Goal: Information Seeking & Learning: Find specific fact

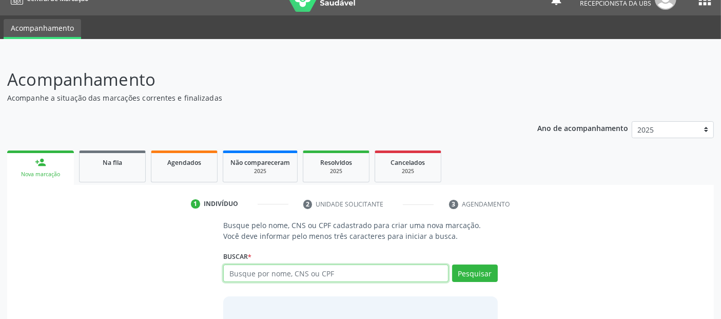
scroll to position [17, 0]
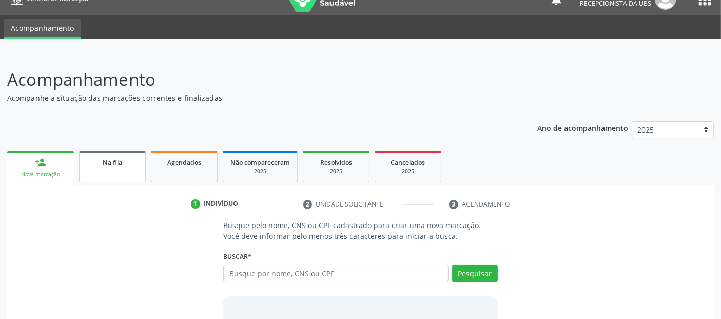
click at [133, 157] on div "Na fila" at bounding box center [112, 162] width 51 height 11
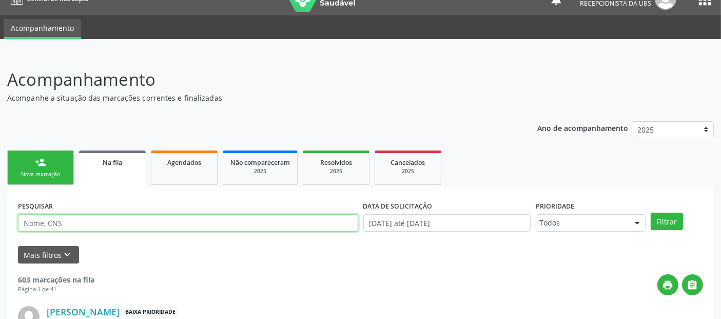
click at [103, 228] on input "text" at bounding box center [188, 222] width 340 height 17
type input "Fernanda"
click at [583, 213] on button "Filtrar" at bounding box center [667, 221] width 32 height 17
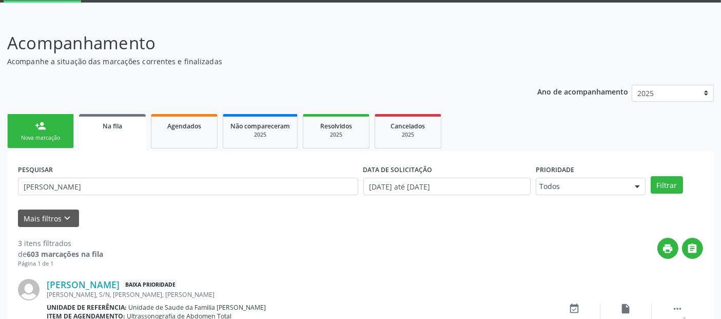
scroll to position [53, 0]
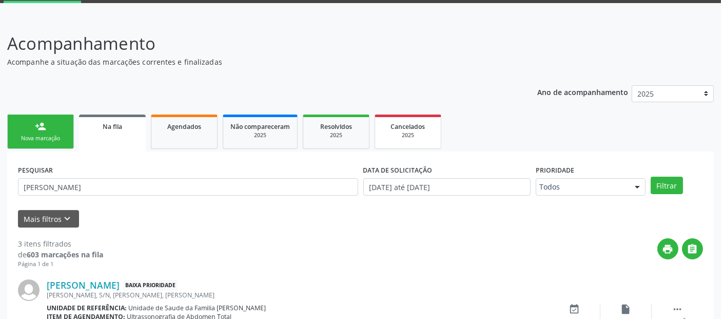
click at [398, 140] on link "Cancelados 2025" at bounding box center [408, 131] width 67 height 34
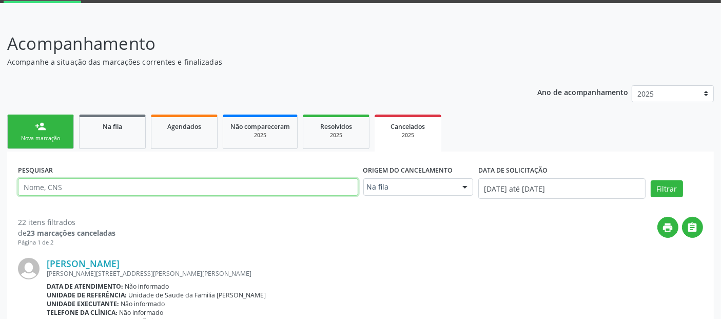
click at [340, 181] on input "text" at bounding box center [188, 186] width 340 height 17
type input "fernanda"
click at [583, 180] on button "Filtrar" at bounding box center [667, 188] width 32 height 17
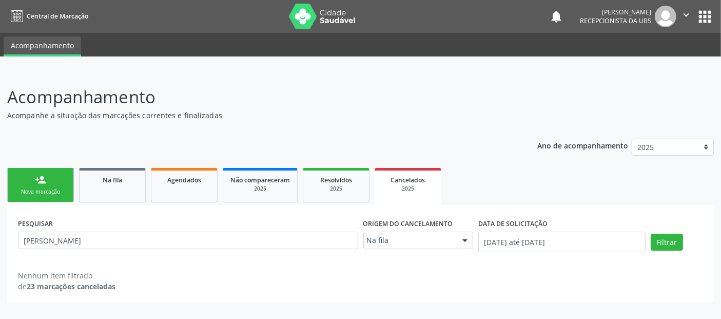
scroll to position [0, 0]
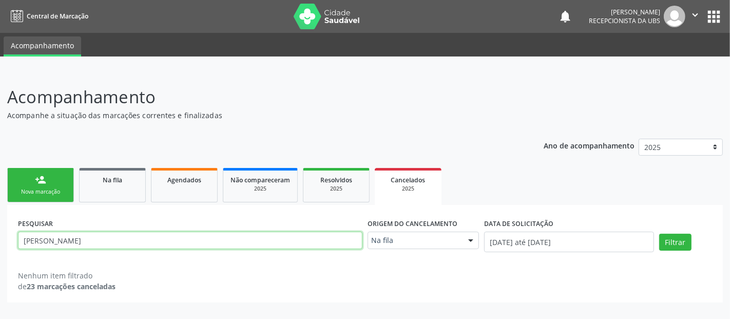
click at [188, 244] on input "fernanda" at bounding box center [190, 240] width 344 height 17
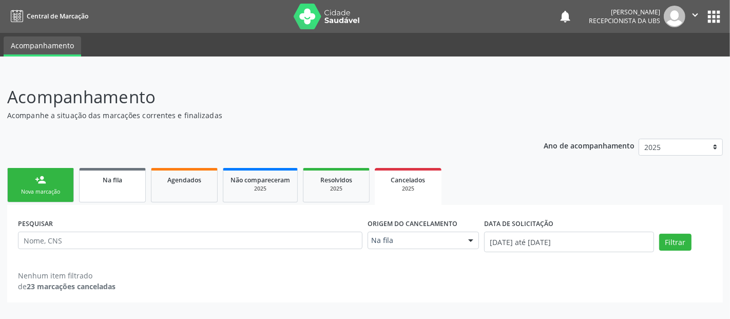
click at [113, 184] on div "Na fila" at bounding box center [112, 179] width 51 height 11
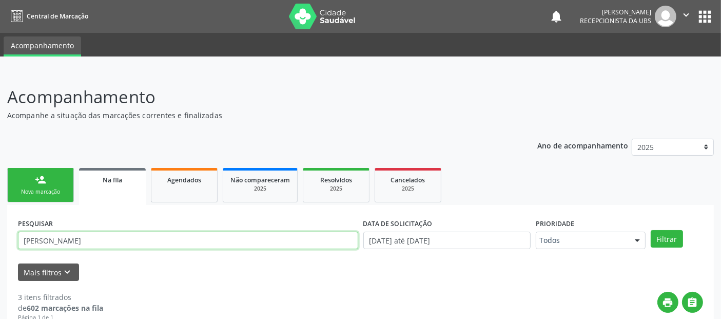
click at [102, 237] on input "Fernanda" at bounding box center [188, 240] width 340 height 17
type input "F"
click at [583, 230] on button "Filtrar" at bounding box center [667, 238] width 32 height 17
click at [102, 237] on input "Isabella" at bounding box center [188, 240] width 340 height 17
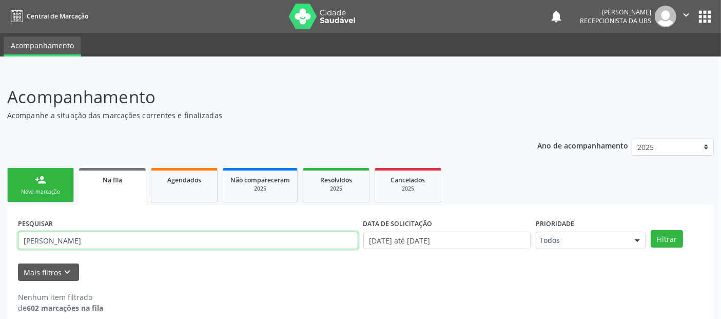
click at [102, 237] on input "Isabella" at bounding box center [188, 240] width 340 height 17
type input "rose"
click at [583, 230] on button "Filtrar" at bounding box center [667, 238] width 32 height 17
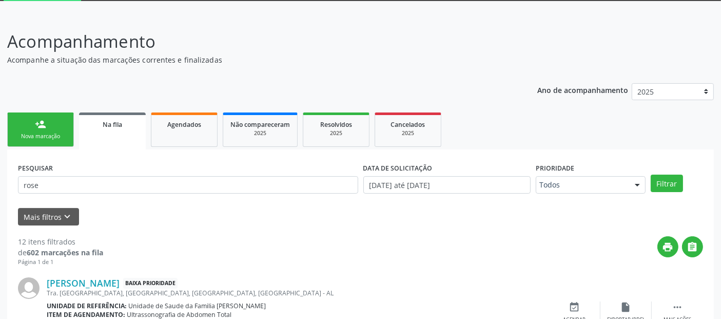
scroll to position [31, 0]
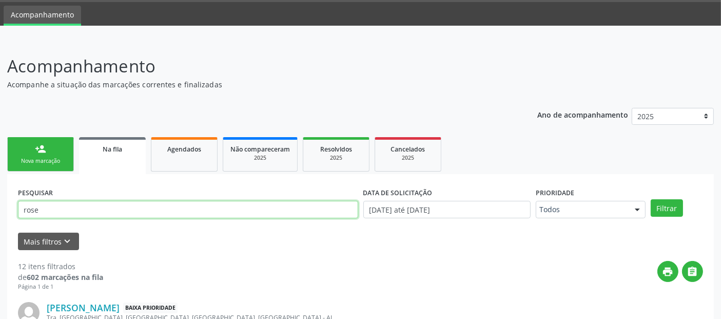
click at [329, 209] on input "rose" at bounding box center [188, 209] width 340 height 17
type input "livia"
click at [583, 199] on button "Filtrar" at bounding box center [667, 207] width 32 height 17
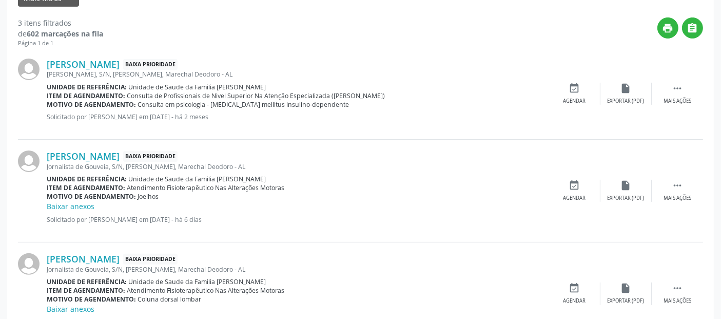
scroll to position [0, 0]
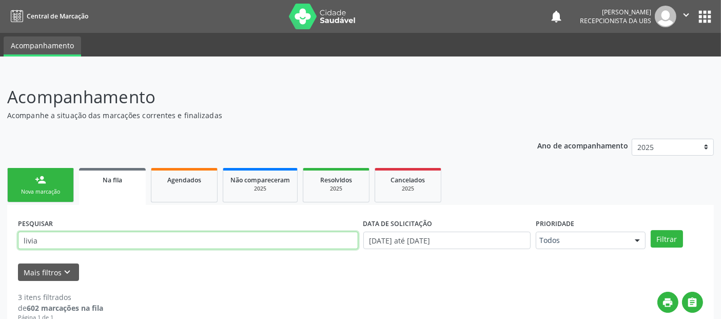
click at [196, 237] on input "livia" at bounding box center [188, 240] width 340 height 17
type input "geovana"
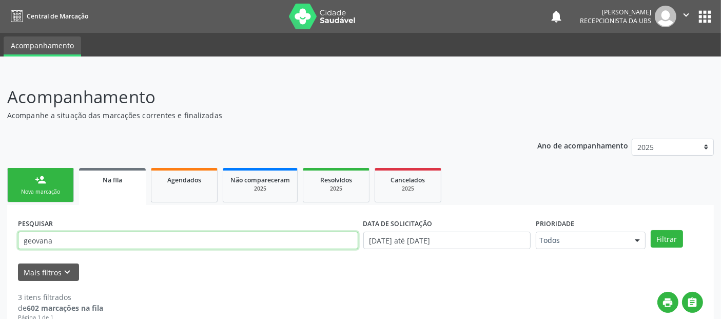
click at [583, 230] on button "Filtrar" at bounding box center [667, 238] width 32 height 17
click at [263, 244] on input "geovana" at bounding box center [188, 240] width 340 height 17
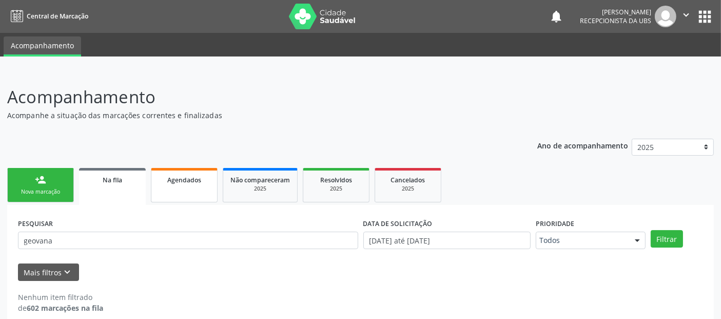
click at [171, 185] on link "Agendados" at bounding box center [184, 185] width 67 height 34
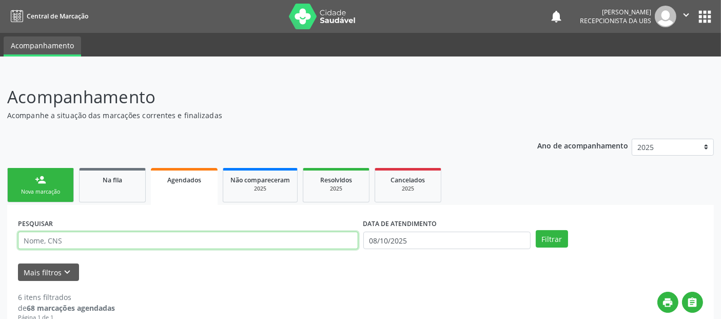
click at [140, 234] on input "text" at bounding box center [188, 240] width 340 height 17
click at [536, 230] on button "Filtrar" at bounding box center [552, 238] width 32 height 17
click at [140, 234] on input "Geovan" at bounding box center [188, 240] width 340 height 17
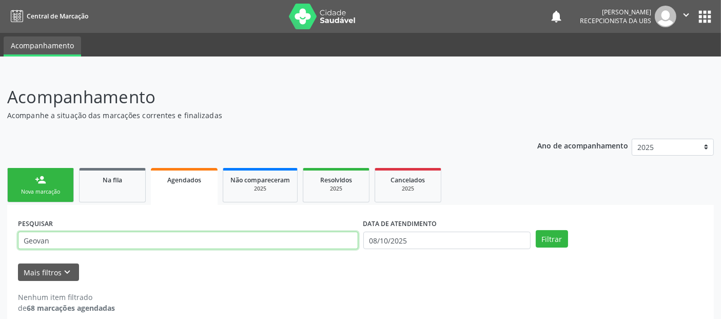
click at [140, 234] on input "Geovan" at bounding box center [188, 240] width 340 height 17
click at [536, 230] on button "Filtrar" at bounding box center [552, 238] width 32 height 17
click at [49, 240] on input "Geovanisabella" at bounding box center [188, 240] width 340 height 17
click at [536, 230] on button "Filtrar" at bounding box center [552, 238] width 32 height 17
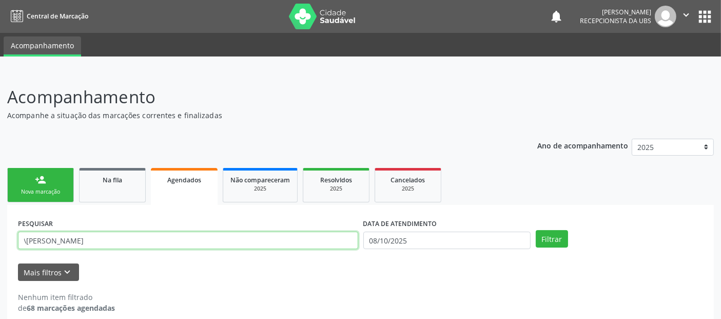
click at [24, 238] on input "\isabella" at bounding box center [188, 240] width 340 height 17
type input "isabella"
click at [536, 230] on button "Filtrar" at bounding box center [552, 238] width 32 height 17
click at [51, 244] on input "isabella" at bounding box center [188, 240] width 340 height 17
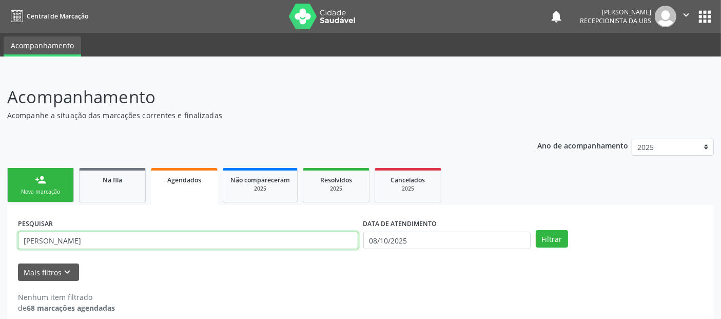
click at [51, 244] on input "isabella" at bounding box center [188, 240] width 340 height 17
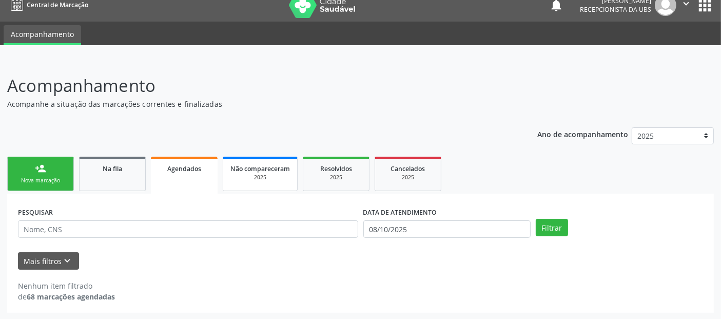
click at [267, 167] on span "Não compareceram" at bounding box center [261, 168] width 60 height 9
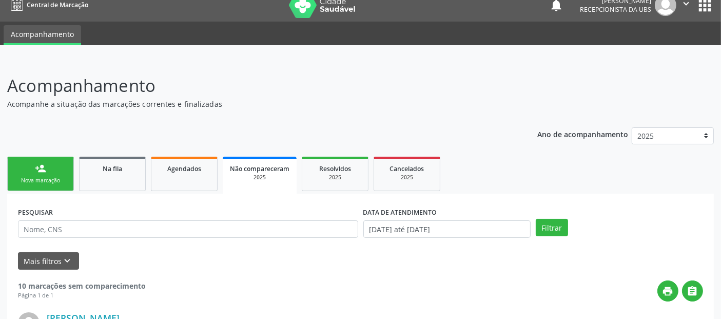
click at [224, 180] on link "Não compareceram 2025" at bounding box center [260, 175] width 74 height 37
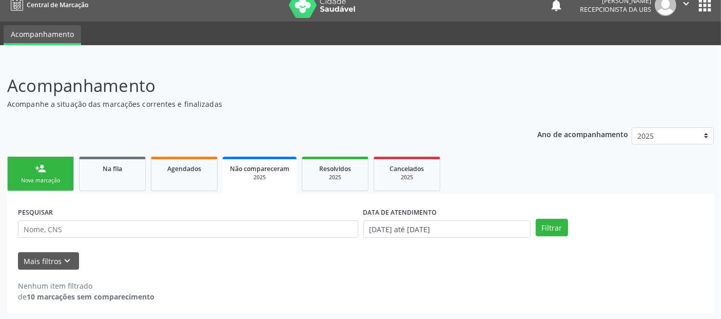
click at [196, 180] on link "Agendados" at bounding box center [184, 174] width 67 height 34
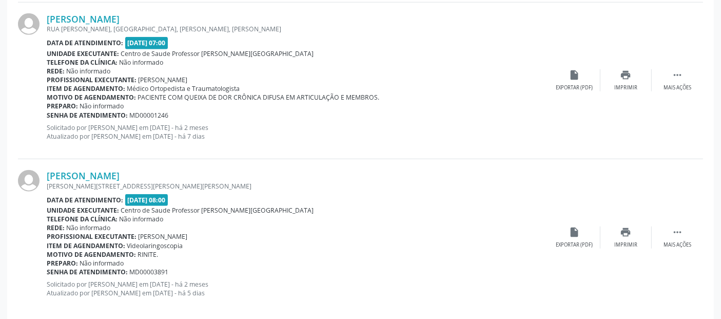
scroll to position [867, 0]
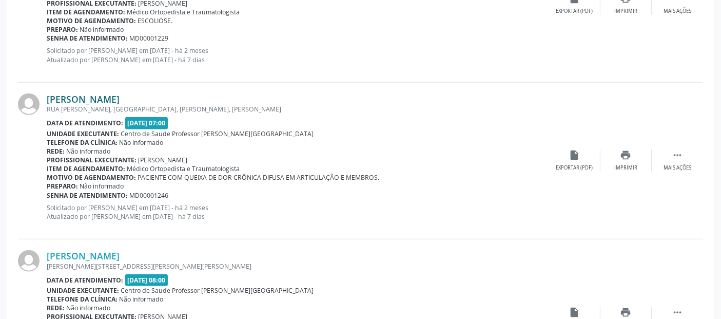
click at [83, 96] on link "[PERSON_NAME]" at bounding box center [83, 98] width 73 height 11
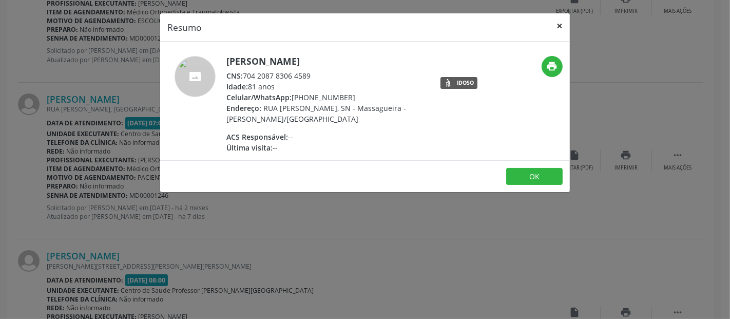
click at [563, 26] on button "×" at bounding box center [559, 25] width 21 height 25
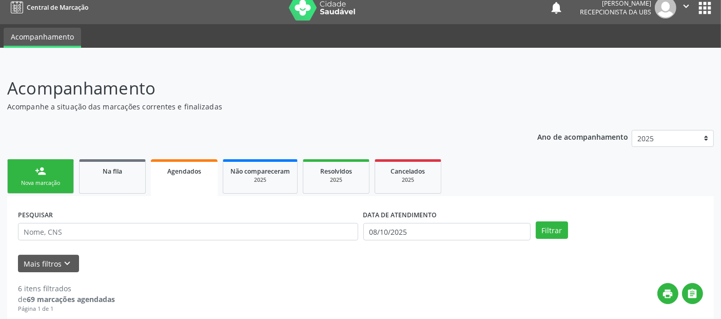
scroll to position [2, 0]
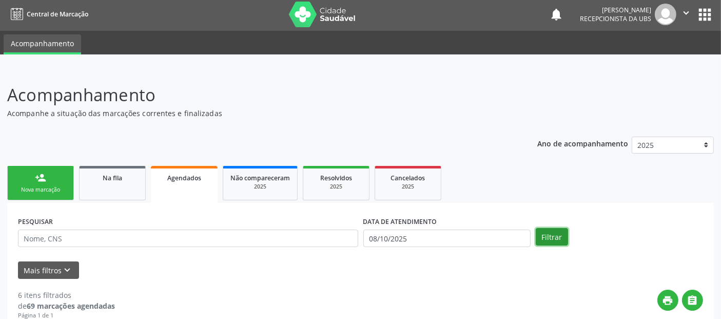
click at [538, 241] on button "Filtrar" at bounding box center [552, 236] width 32 height 17
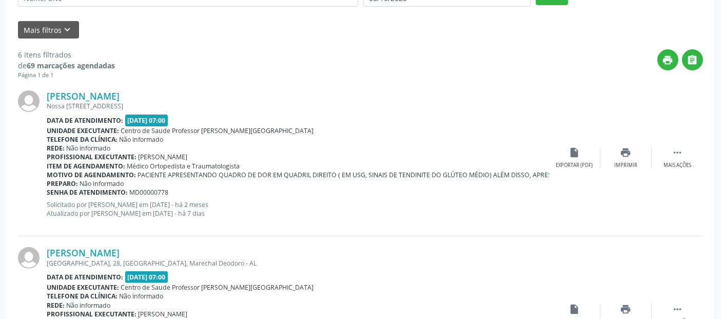
scroll to position [236, 0]
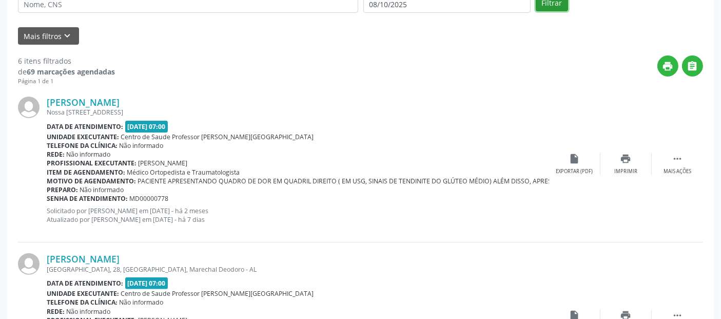
click at [547, 5] on button "Filtrar" at bounding box center [552, 2] width 32 height 17
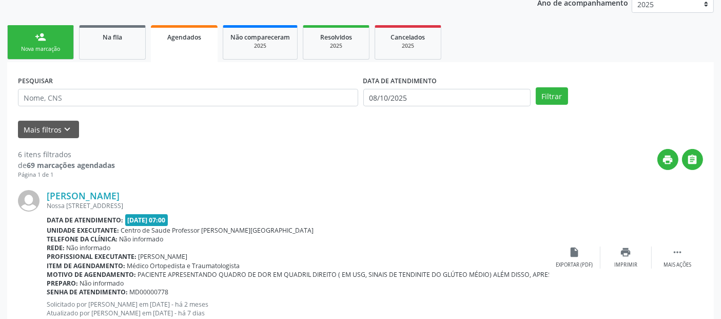
scroll to position [41, 0]
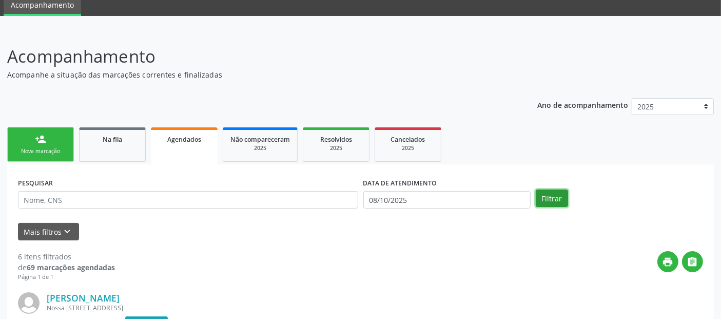
click at [543, 195] on button "Filtrar" at bounding box center [552, 197] width 32 height 17
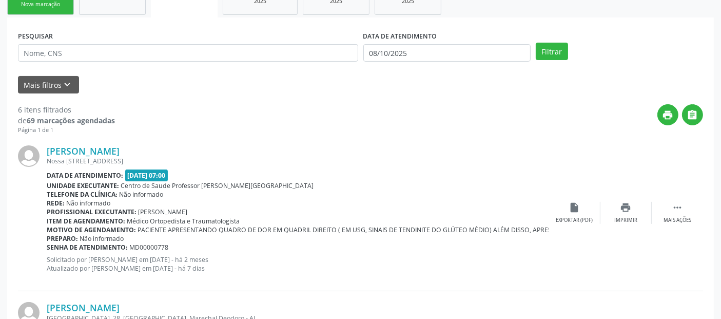
scroll to position [240, 0]
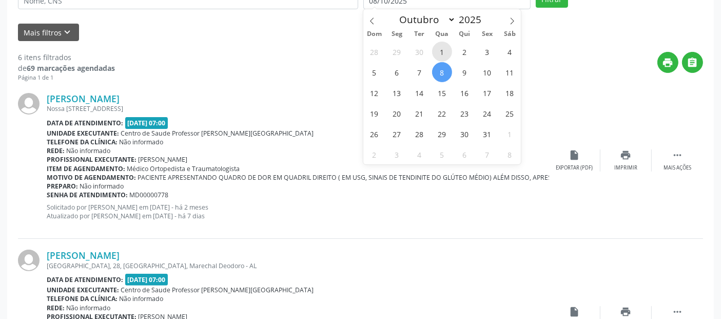
click at [445, 47] on span "1" at bounding box center [442, 52] width 20 height 20
type input "01/10/2025"
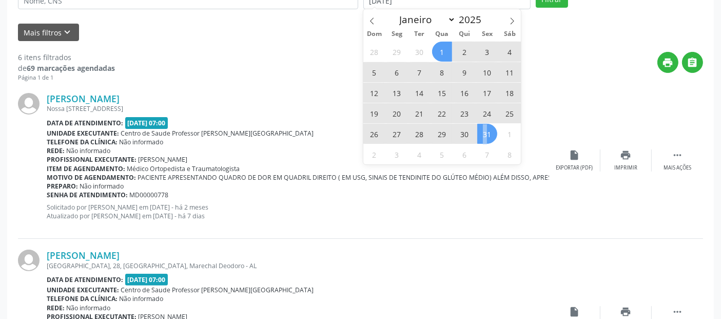
click at [485, 133] on span "31" at bounding box center [487, 134] width 20 height 20
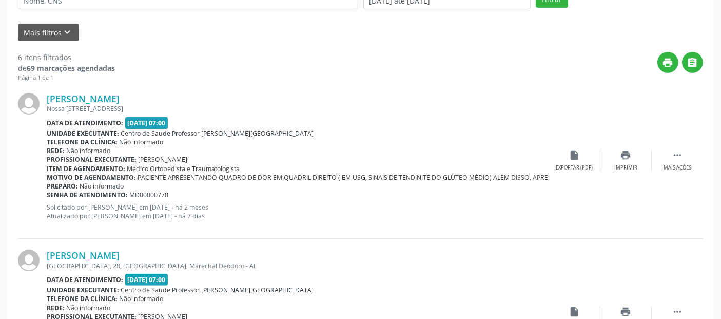
scroll to position [231, 0]
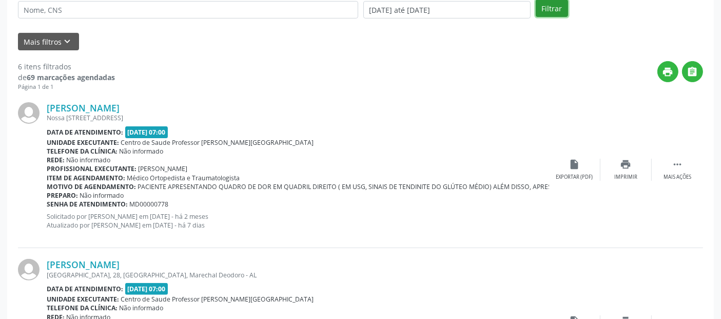
click at [543, 11] on button "Filtrar" at bounding box center [552, 7] width 32 height 17
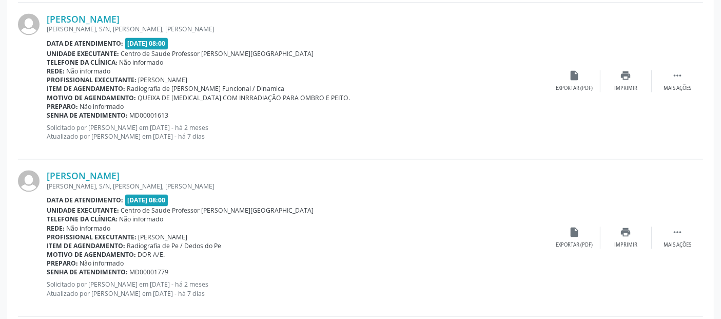
scroll to position [2398, 0]
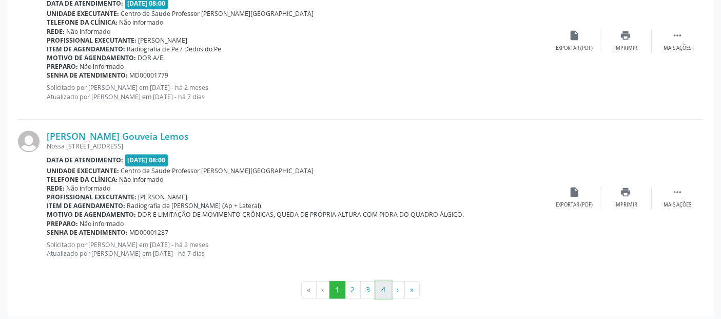
click at [388, 286] on button "4" at bounding box center [384, 289] width 16 height 17
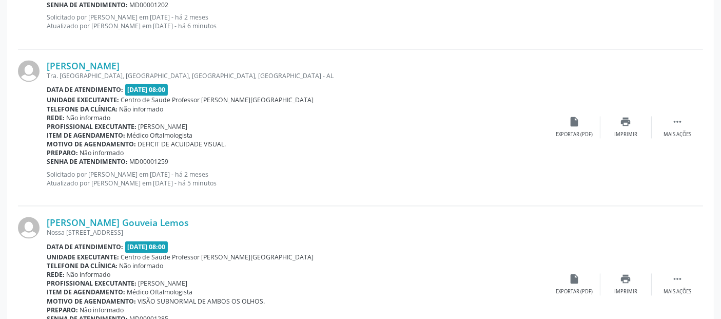
scroll to position [2117, 0]
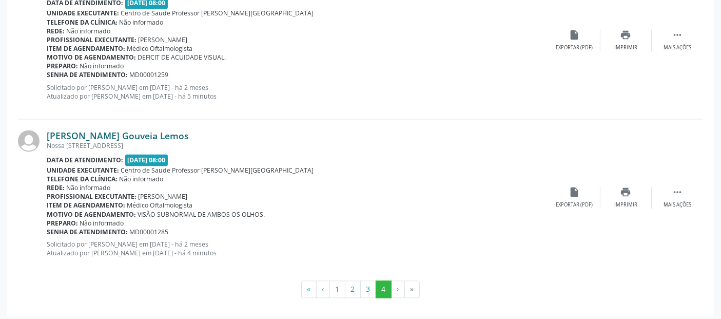
click at [163, 132] on link "[PERSON_NAME] Gouveia Lemos" at bounding box center [118, 135] width 142 height 11
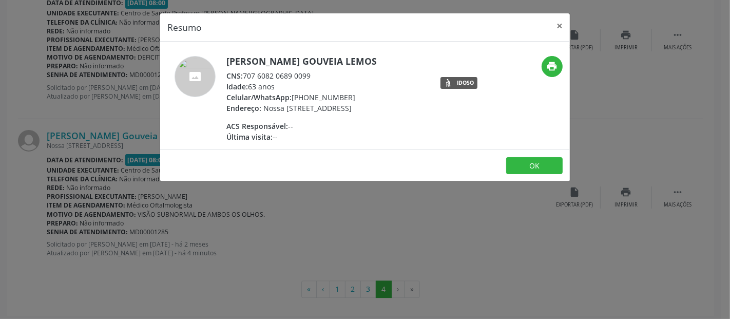
drag, startPoint x: 244, startPoint y: 76, endPoint x: 314, endPoint y: 74, distance: 69.8
click at [314, 74] on div "CNS: 707 6082 0689 0099" at bounding box center [301, 75] width 150 height 11
copy div "707 6082 0689 0099"
click at [559, 32] on button "×" at bounding box center [559, 25] width 21 height 25
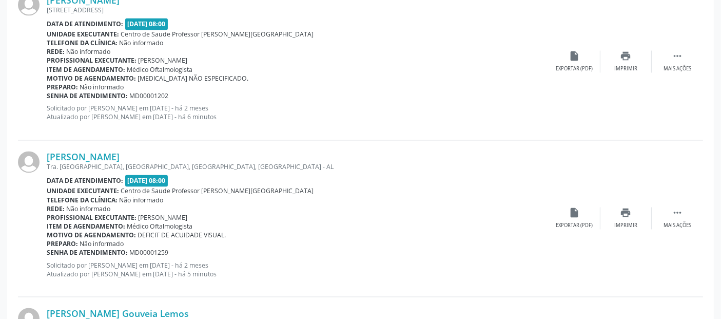
scroll to position [1945, 0]
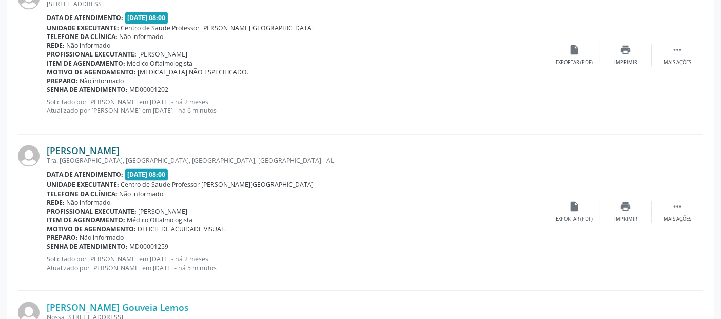
click at [120, 145] on link "[PERSON_NAME]" at bounding box center [83, 150] width 73 height 11
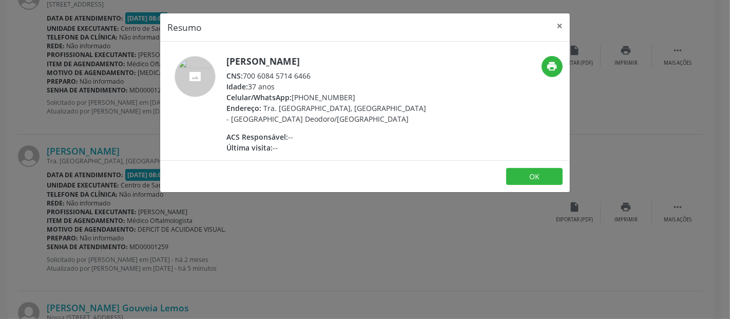
drag, startPoint x: 245, startPoint y: 74, endPoint x: 311, endPoint y: 77, distance: 65.8
click at [311, 77] on div "CNS: 700 6084 5714 6466" at bounding box center [326, 75] width 200 height 11
copy div "700 6084 5714 6466"
click at [561, 23] on button "×" at bounding box center [559, 25] width 21 height 25
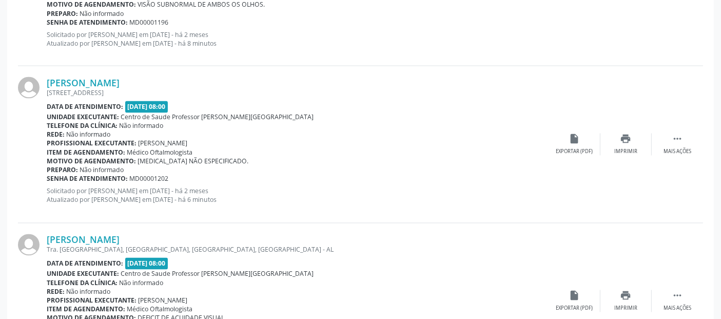
scroll to position [1844, 0]
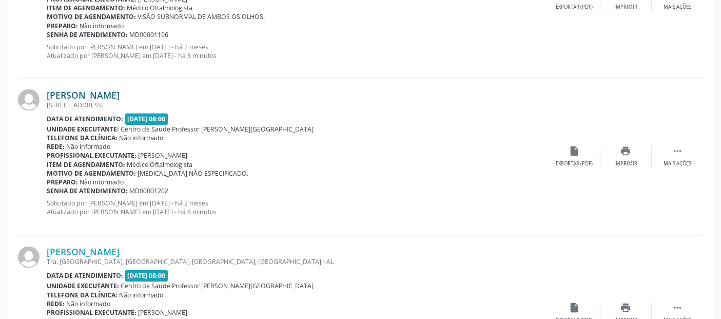
click at [120, 92] on link "[PERSON_NAME]" at bounding box center [83, 94] width 73 height 11
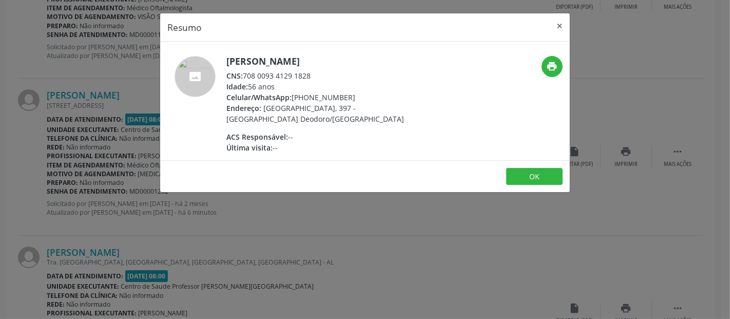
drag, startPoint x: 244, startPoint y: 74, endPoint x: 312, endPoint y: 77, distance: 67.8
click at [312, 77] on div "CNS: 708 0093 4129 1828" at bounding box center [326, 75] width 200 height 11
copy div "708 0093 4129 1828"
click at [562, 26] on button "×" at bounding box center [559, 25] width 21 height 25
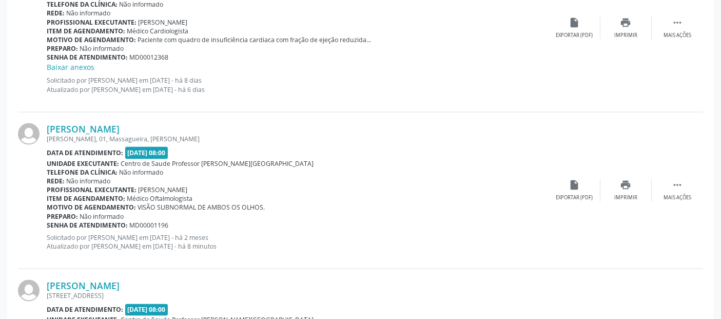
scroll to position [1640, 0]
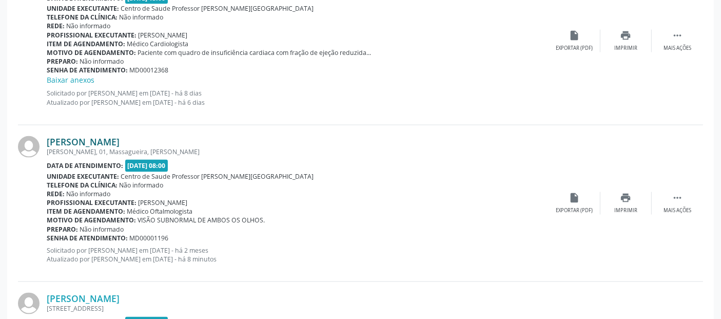
click at [120, 140] on link "[PERSON_NAME]" at bounding box center [83, 141] width 73 height 11
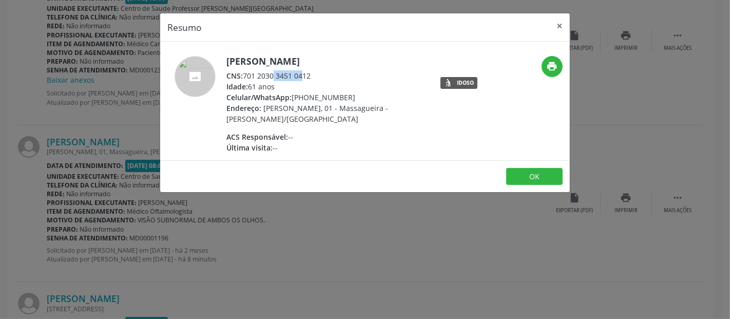
drag, startPoint x: 246, startPoint y: 74, endPoint x: 277, endPoint y: 71, distance: 31.0
click at [277, 71] on div "CNS: 701 2030 3451 0412" at bounding box center [326, 75] width 200 height 11
click at [271, 72] on div "CNS: 701 2030 3451 0412" at bounding box center [326, 75] width 200 height 11
drag, startPoint x: 245, startPoint y: 73, endPoint x: 310, endPoint y: 72, distance: 65.2
click at [310, 72] on div "CNS: 701 2030 3451 0412" at bounding box center [326, 75] width 200 height 11
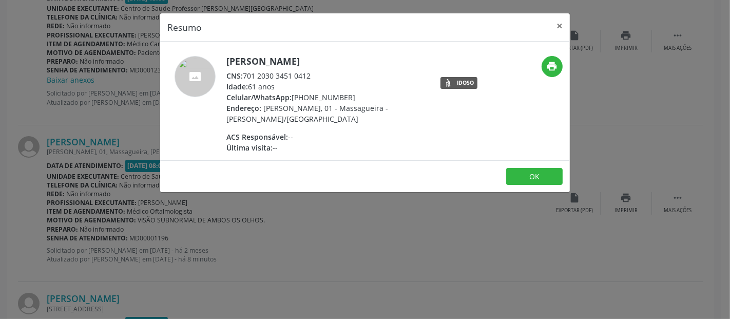
copy div "701 2030 3451 0412"
click at [561, 21] on button "×" at bounding box center [559, 25] width 21 height 25
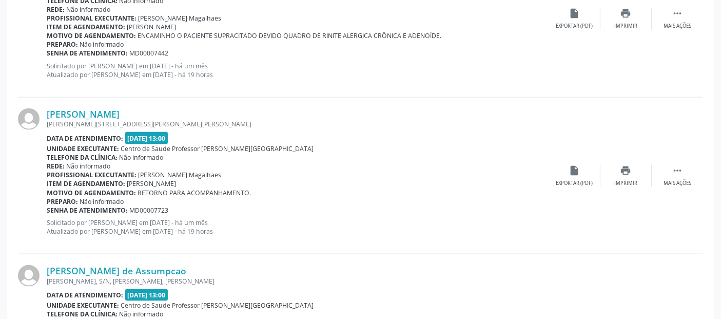
scroll to position [1337, 0]
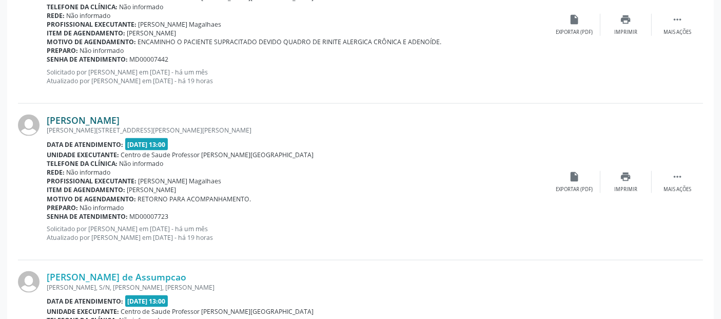
click at [116, 119] on link "[PERSON_NAME]" at bounding box center [83, 119] width 73 height 11
click at [109, 110] on div "Andreza dos Santos Zede da Rocha Cunha, 30, Massagueira, Marechal Deodoro - AL …" at bounding box center [360, 182] width 685 height 157
click at [108, 114] on link "[PERSON_NAME]" at bounding box center [83, 119] width 73 height 11
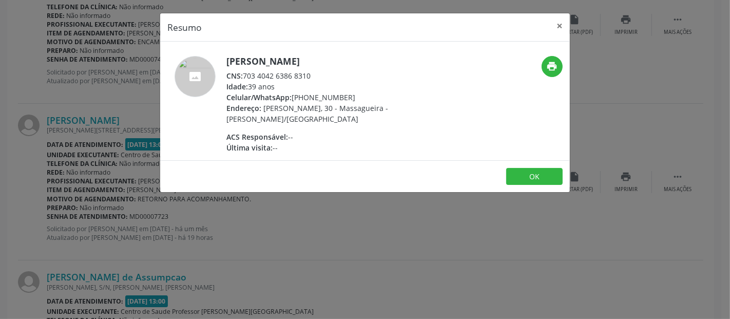
drag, startPoint x: 256, startPoint y: 77, endPoint x: 314, endPoint y: 75, distance: 58.0
click at [314, 75] on div "CNS: 703 4042 6386 8310" at bounding box center [326, 75] width 200 height 11
click at [304, 75] on div "CNS: 703 4042 6386 8310" at bounding box center [326, 75] width 200 height 11
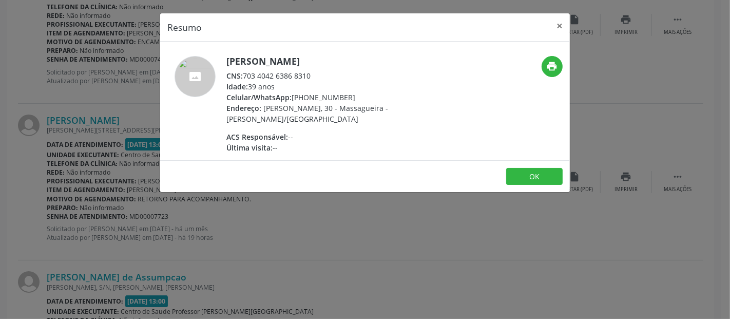
click at [251, 75] on div "CNS: 703 4042 6386 8310" at bounding box center [326, 75] width 200 height 11
click at [240, 73] on span "CNS:" at bounding box center [234, 76] width 16 height 10
drag, startPoint x: 245, startPoint y: 75, endPoint x: 311, endPoint y: 77, distance: 66.2
click at [311, 77] on div "CNS: 703 4042 6386 8310" at bounding box center [326, 75] width 200 height 11
copy div "703 4042 6386 8310"
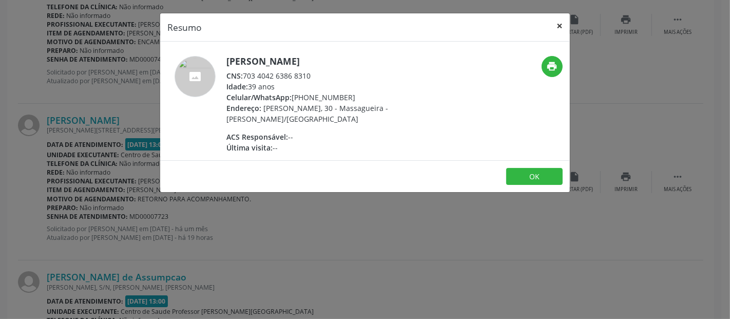
click at [561, 28] on button "×" at bounding box center [559, 25] width 21 height 25
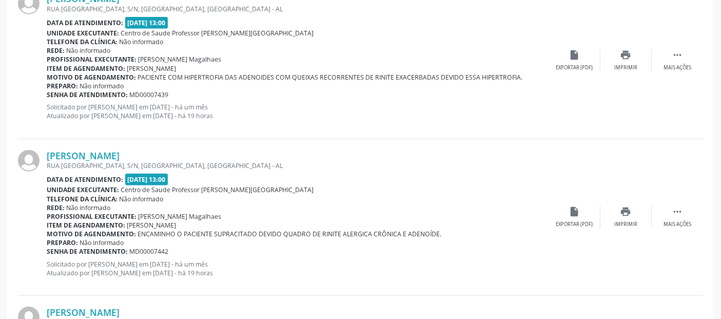
scroll to position [1114, 0]
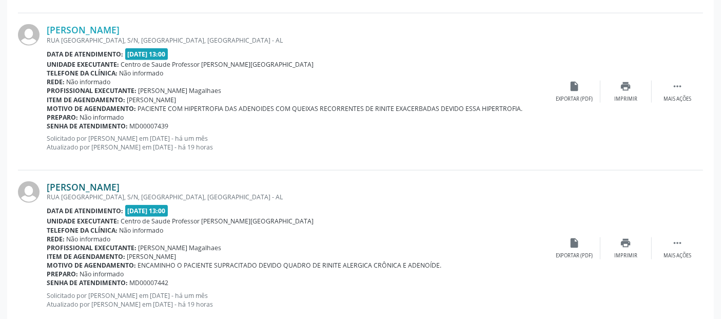
click at [118, 184] on link "[PERSON_NAME]" at bounding box center [83, 186] width 73 height 11
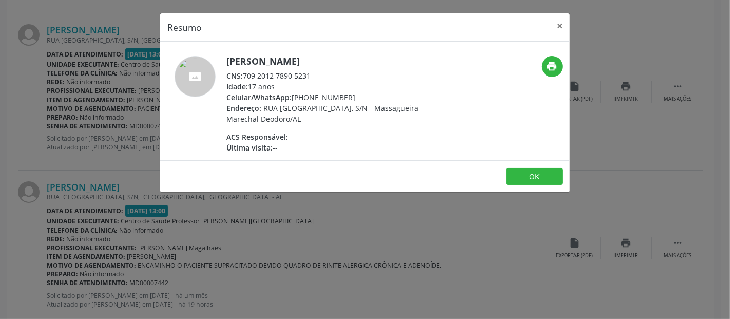
drag, startPoint x: 255, startPoint y: 75, endPoint x: 313, endPoint y: 76, distance: 58.0
click at [313, 76] on div "CNS: 709 2012 7890 5231" at bounding box center [326, 75] width 200 height 11
copy div "709 2012 7890 5231"
click at [560, 24] on button "×" at bounding box center [559, 25] width 21 height 25
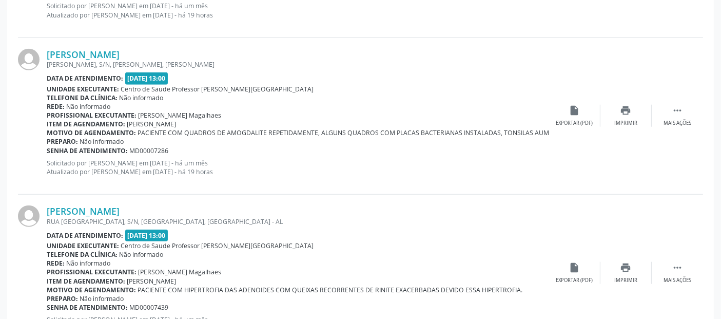
scroll to position [914, 0]
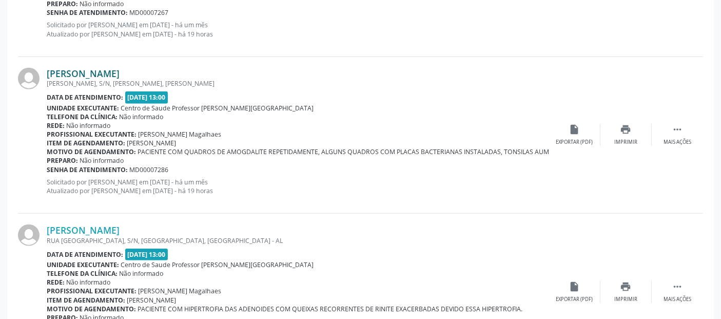
click at [117, 71] on link "Samuel Morais Leite" at bounding box center [83, 73] width 73 height 11
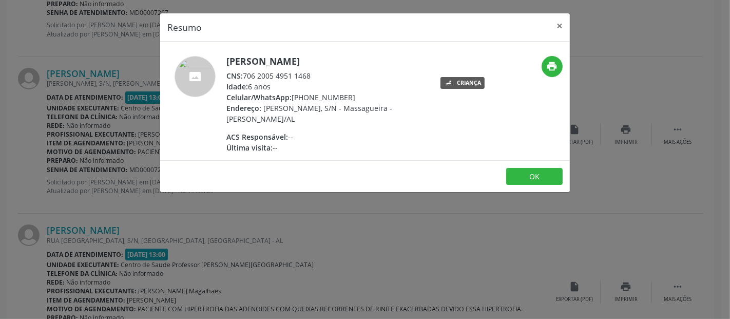
drag, startPoint x: 246, startPoint y: 74, endPoint x: 310, endPoint y: 75, distance: 63.7
click at [310, 75] on div "CNS: 706 2005 4951 1468" at bounding box center [326, 75] width 200 height 11
copy div "06 2005 4951 1468"
click at [561, 25] on button "×" at bounding box center [559, 25] width 21 height 25
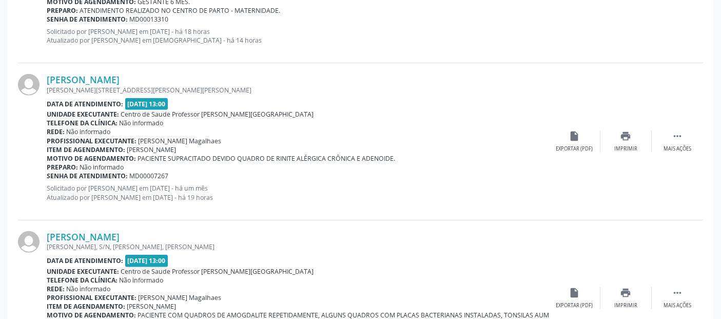
scroll to position [711, 0]
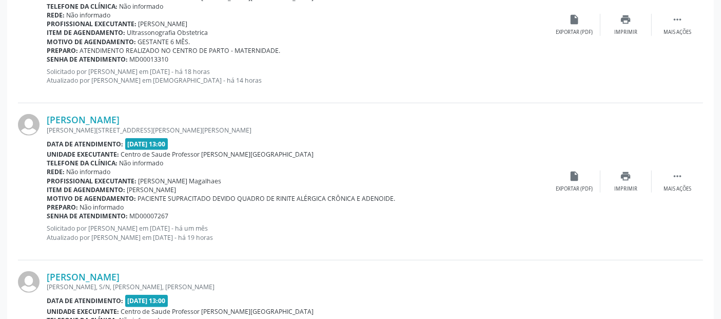
click at [109, 105] on div "João Eduardo dos Santos Inácio Zede da Rocha Cunha, 31, Massagueira, Marechal D…" at bounding box center [360, 181] width 685 height 157
click at [107, 122] on link "João Eduardo dos Santos Inácio" at bounding box center [83, 119] width 73 height 11
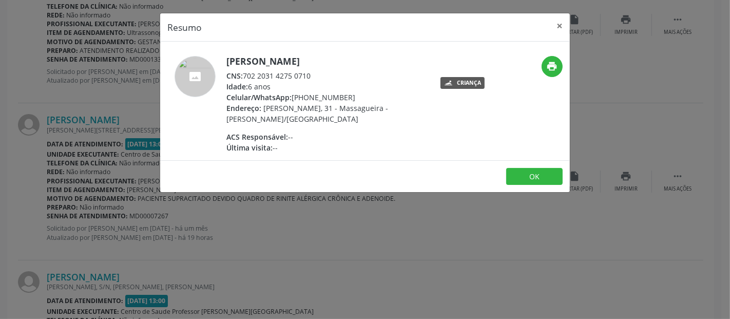
drag, startPoint x: 244, startPoint y: 74, endPoint x: 314, endPoint y: 76, distance: 69.8
click at [314, 76] on div "CNS: 702 2031 4275 0710" at bounding box center [326, 75] width 200 height 11
copy div "702 2031 4275 0710"
click at [562, 20] on button "×" at bounding box center [559, 25] width 21 height 25
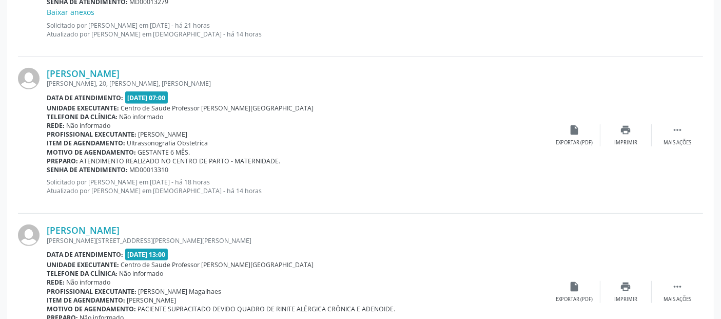
scroll to position [594, 0]
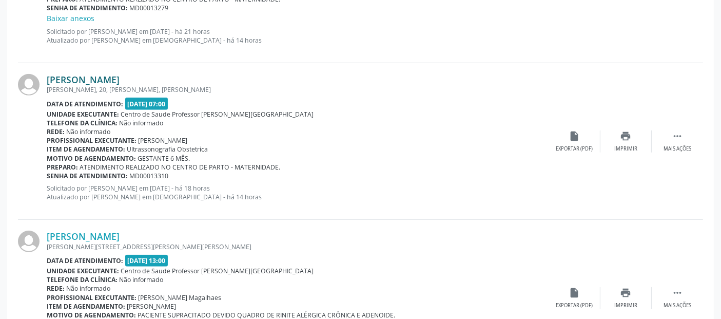
click at [120, 79] on link "Fernanda Oliveira Ferreira" at bounding box center [83, 79] width 73 height 11
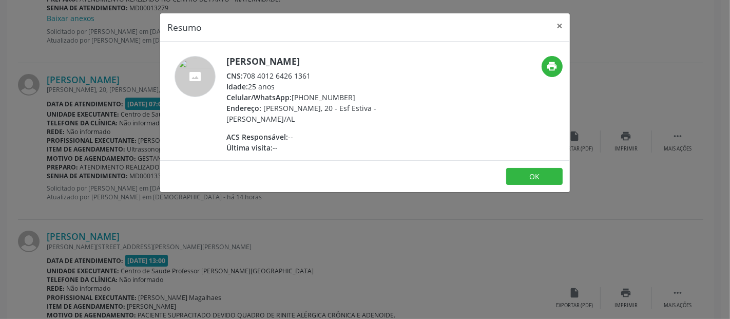
drag, startPoint x: 244, startPoint y: 74, endPoint x: 311, endPoint y: 70, distance: 66.3
click at [311, 70] on div "CNS: 708 4012 6426 1361" at bounding box center [326, 75] width 200 height 11
copy div "708 4012 6426 1361"
click at [564, 26] on button "×" at bounding box center [559, 25] width 21 height 25
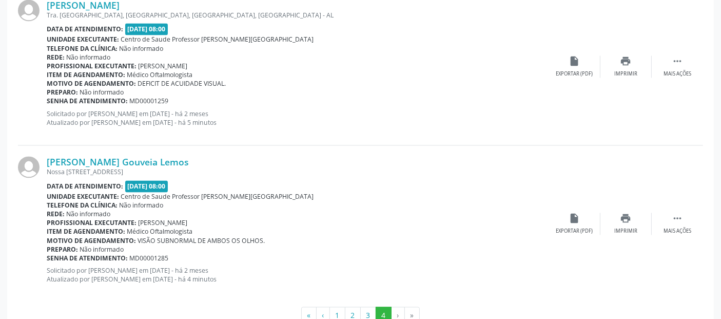
scroll to position [2117, 0]
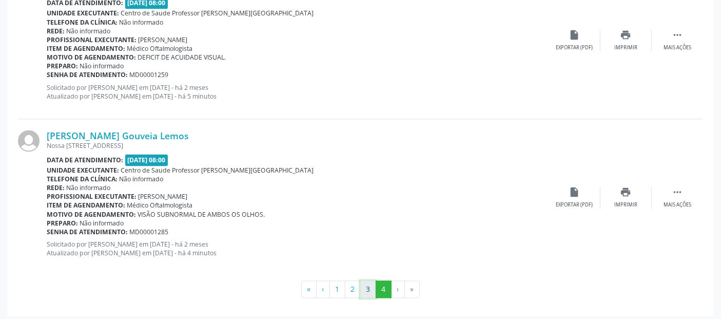
click at [365, 293] on button "3" at bounding box center [368, 288] width 16 height 17
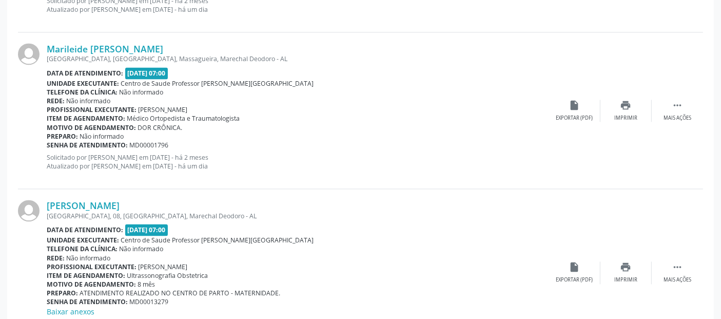
scroll to position [1903, 0]
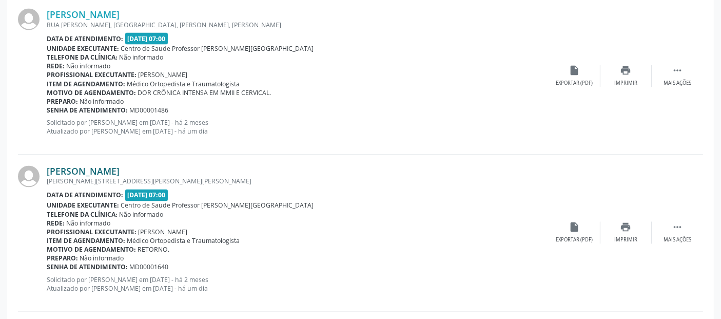
click at [103, 166] on link "Danubia de Oliveira" at bounding box center [83, 171] width 73 height 11
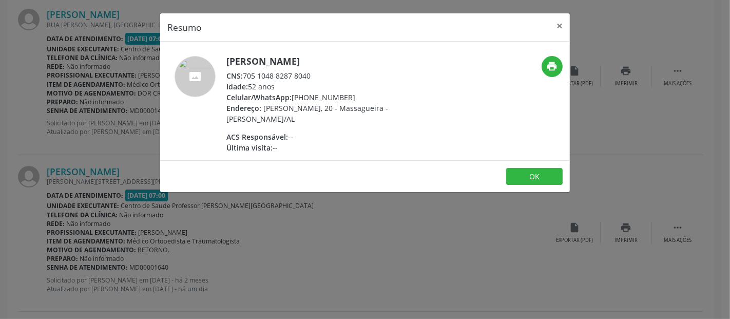
drag, startPoint x: 245, startPoint y: 73, endPoint x: 311, endPoint y: 78, distance: 65.4
click at [311, 78] on div "CNS: 705 1048 8287 8040" at bounding box center [326, 75] width 200 height 11
copy div "705 1048 8287 8040"
click at [562, 27] on button "×" at bounding box center [559, 25] width 21 height 25
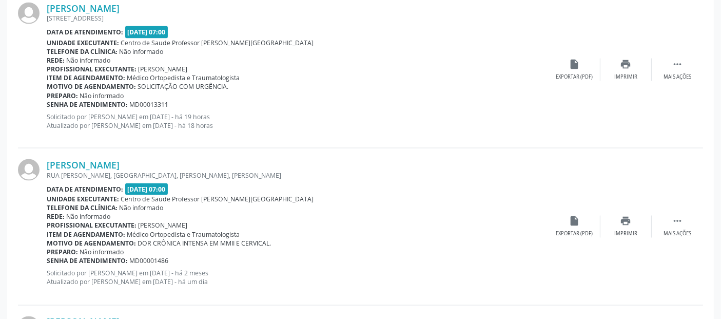
scroll to position [1746, 0]
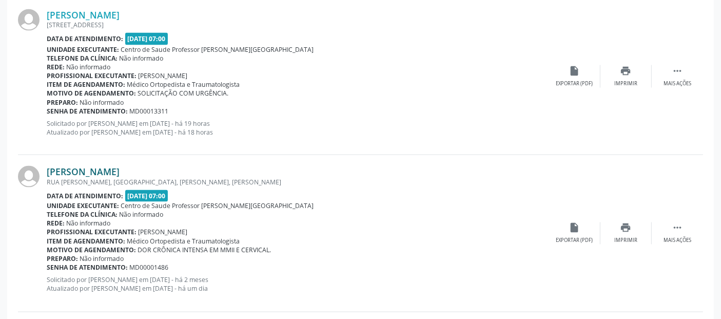
click at [120, 167] on link "Raimundo Herenaldo dos Santos" at bounding box center [83, 171] width 73 height 11
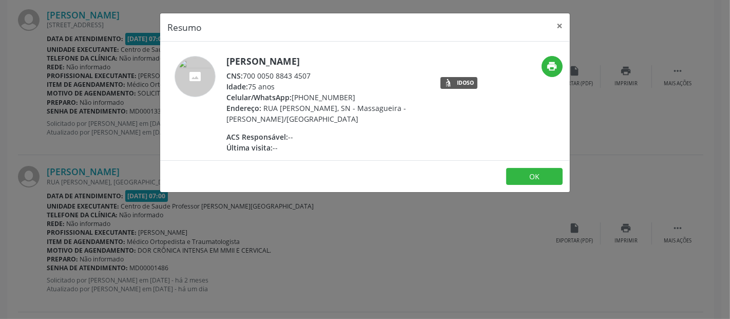
drag, startPoint x: 245, startPoint y: 74, endPoint x: 310, endPoint y: 74, distance: 65.2
click at [310, 74] on div "CNS: 700 0050 8843 4507" at bounding box center [326, 75] width 200 height 11
click at [560, 23] on button "×" at bounding box center [559, 25] width 21 height 25
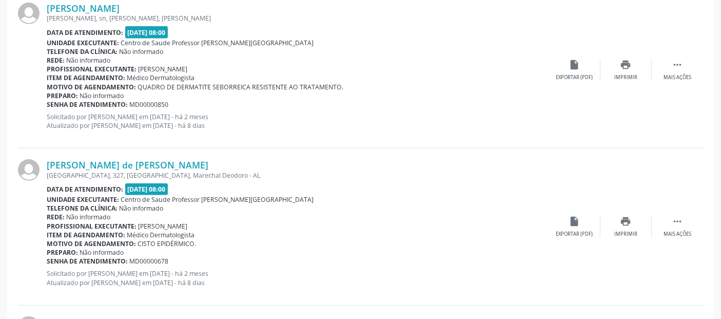
scroll to position [626, 0]
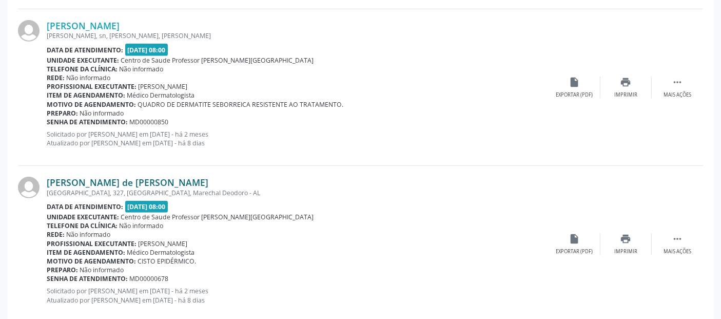
click at [113, 178] on link "[PERSON_NAME] de [PERSON_NAME]" at bounding box center [128, 182] width 162 height 11
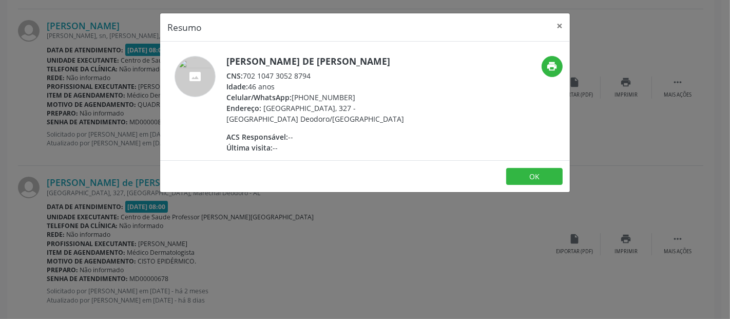
drag, startPoint x: 245, startPoint y: 76, endPoint x: 312, endPoint y: 77, distance: 67.3
click at [312, 77] on div "CNS: 702 1047 3052 8794" at bounding box center [326, 75] width 200 height 11
click at [563, 26] on button "×" at bounding box center [559, 25] width 21 height 25
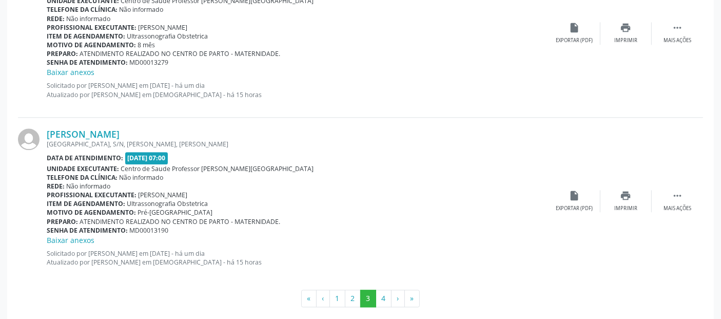
scroll to position [2430, 0]
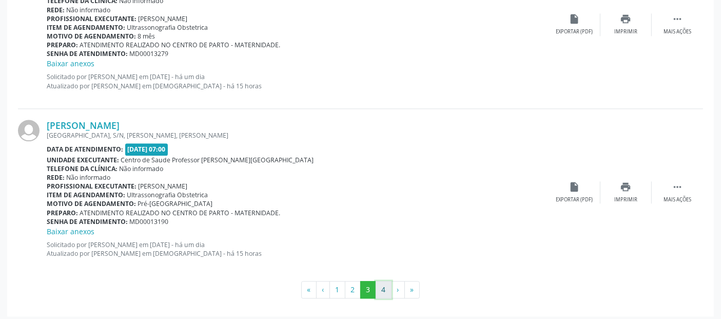
click at [387, 282] on button "4" at bounding box center [384, 289] width 16 height 17
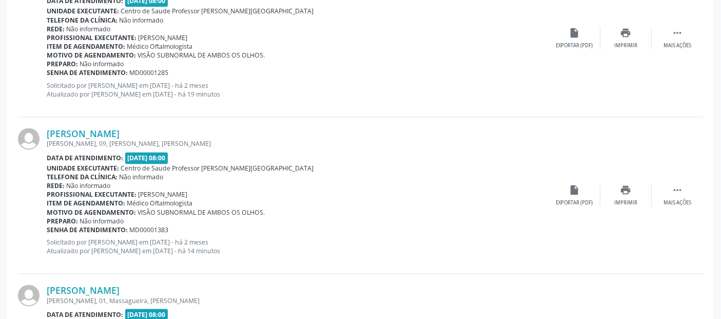
scroll to position [2137, 0]
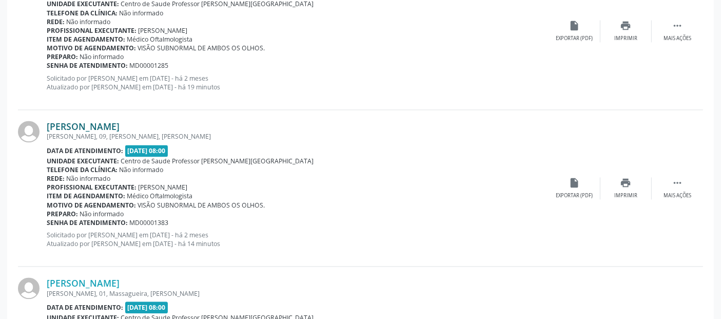
click at [120, 121] on link "[PERSON_NAME]" at bounding box center [83, 126] width 73 height 11
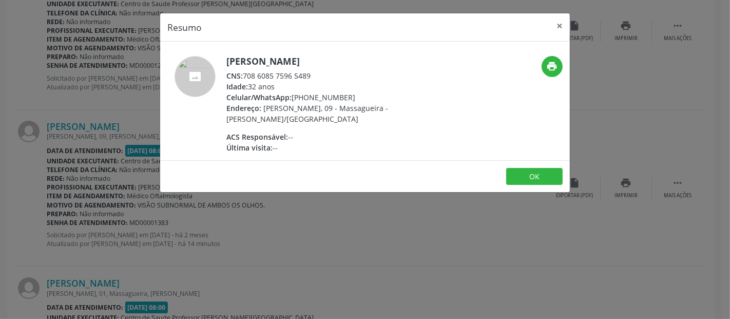
drag, startPoint x: 246, startPoint y: 72, endPoint x: 312, endPoint y: 76, distance: 66.4
click at [312, 76] on div "CNS: 708 6085 7596 5489" at bounding box center [326, 75] width 200 height 11
click at [559, 28] on button "×" at bounding box center [559, 25] width 21 height 25
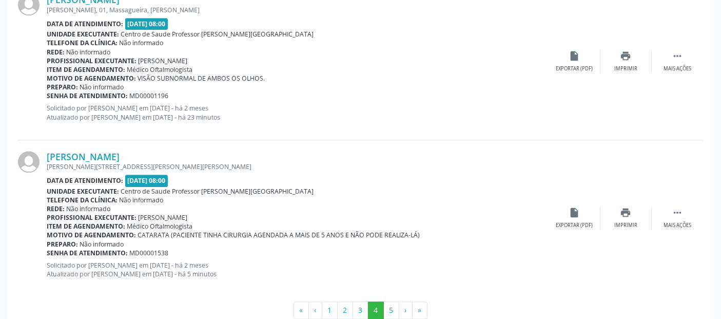
scroll to position [2441, 0]
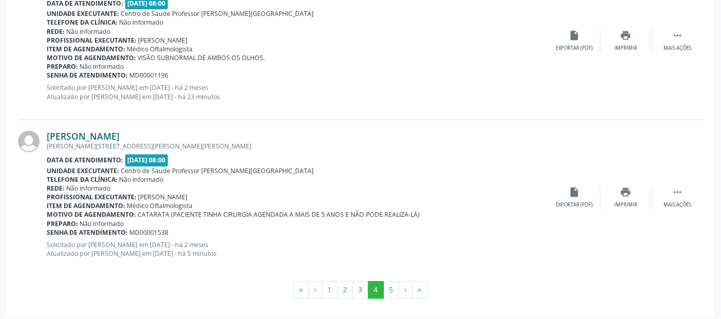
click at [118, 132] on link "[PERSON_NAME]" at bounding box center [83, 135] width 73 height 11
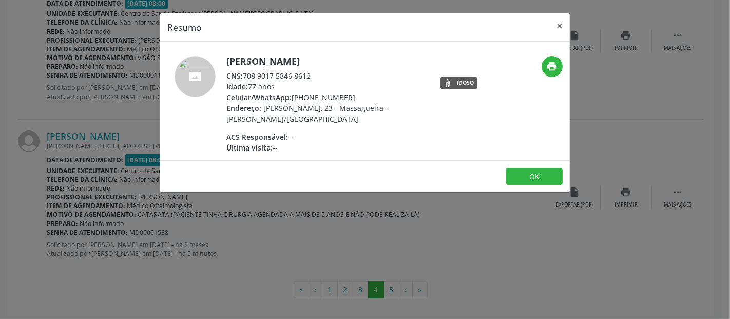
drag, startPoint x: 245, startPoint y: 77, endPoint x: 313, endPoint y: 71, distance: 67.5
click at [313, 71] on div "CNS: 708 9017 5846 8612" at bounding box center [326, 75] width 200 height 11
click at [564, 26] on button "×" at bounding box center [559, 25] width 21 height 25
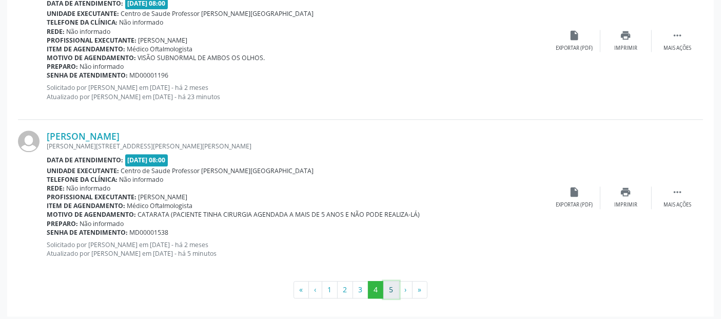
click at [392, 287] on button "5" at bounding box center [392, 289] width 16 height 17
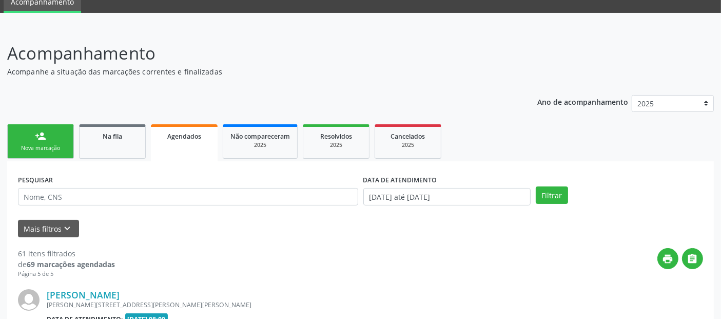
scroll to position [205, 0]
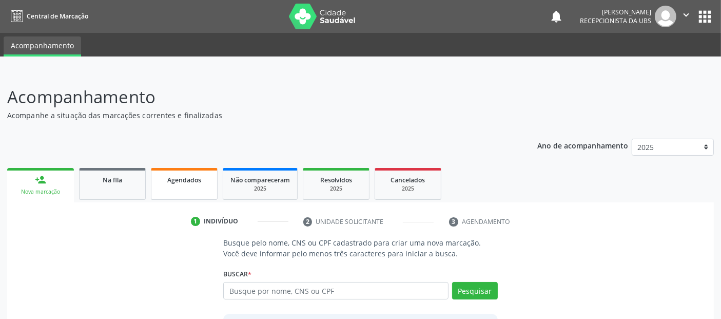
click at [180, 171] on link "Agendados" at bounding box center [184, 184] width 67 height 32
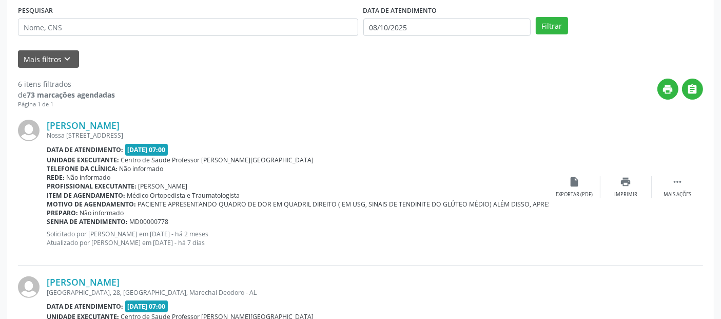
scroll to position [146, 0]
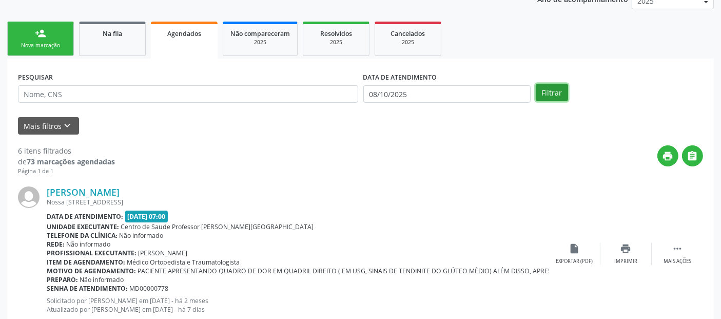
click at [553, 86] on button "Filtrar" at bounding box center [552, 92] width 32 height 17
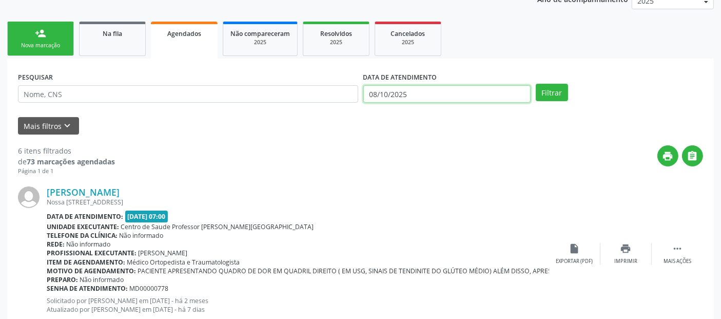
click at [407, 85] on input "08/10/2025" at bounding box center [446, 93] width 167 height 17
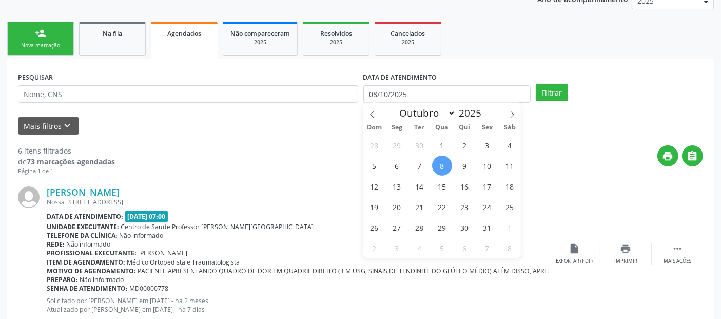
click at [446, 167] on span "8" at bounding box center [442, 166] width 20 height 20
type input "08/10/2025"
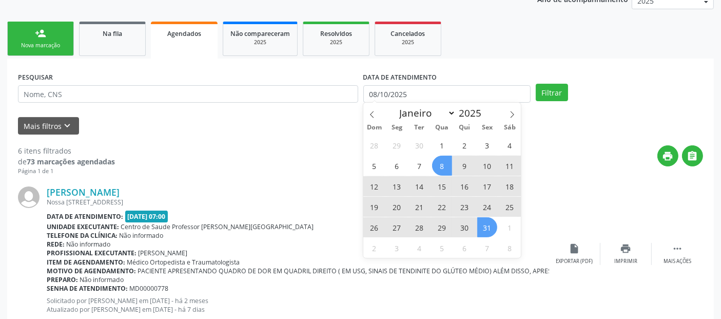
click at [484, 228] on span "31" at bounding box center [487, 227] width 20 height 20
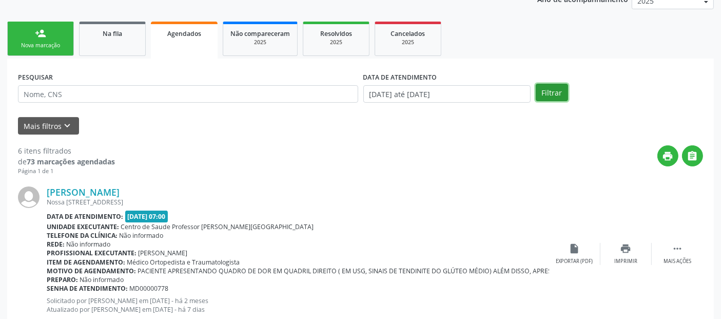
click at [561, 94] on button "Filtrar" at bounding box center [552, 92] width 32 height 17
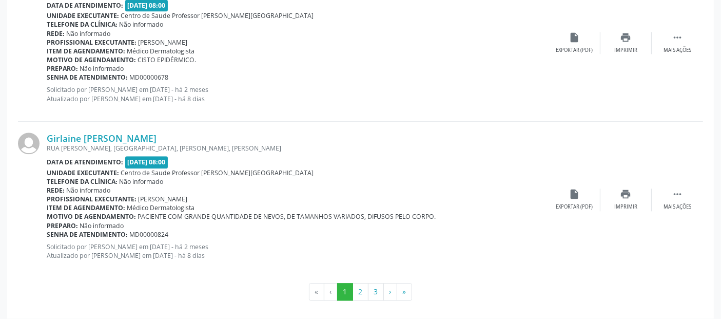
scroll to position [2398, 0]
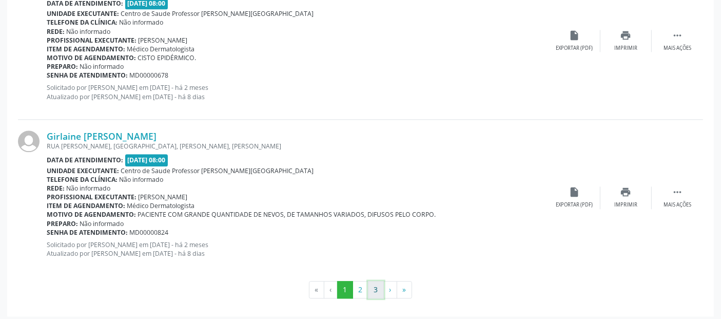
click at [371, 286] on button "3" at bounding box center [376, 289] width 16 height 17
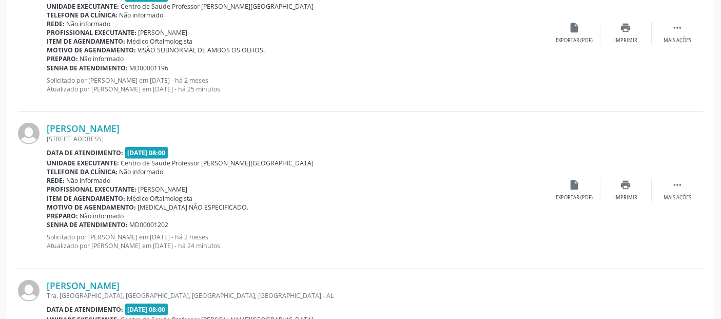
scroll to position [0, 0]
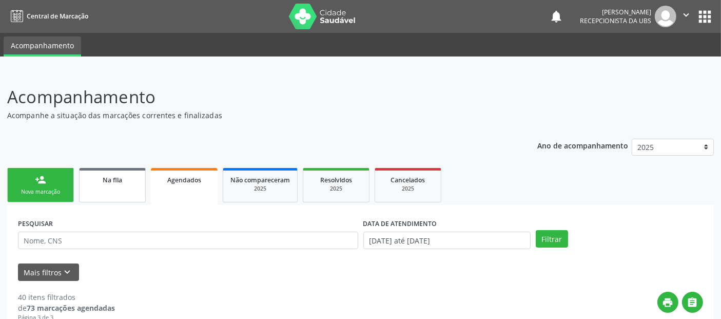
click at [110, 198] on link "Na fila" at bounding box center [112, 185] width 67 height 34
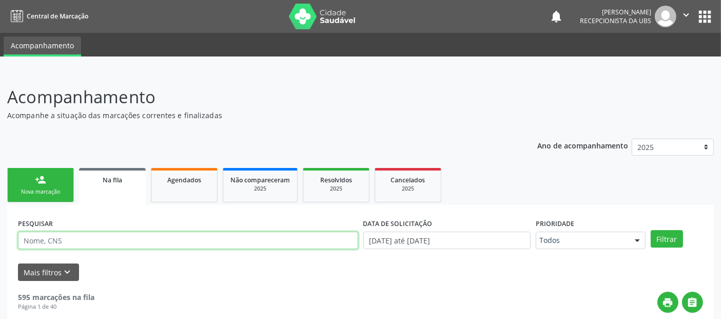
click at [81, 242] on input "text" at bounding box center [188, 240] width 340 height 17
click at [651, 230] on button "Filtrar" at bounding box center [667, 238] width 32 height 17
click at [98, 234] on input "[PERSON_NAME]" at bounding box center [188, 240] width 340 height 17
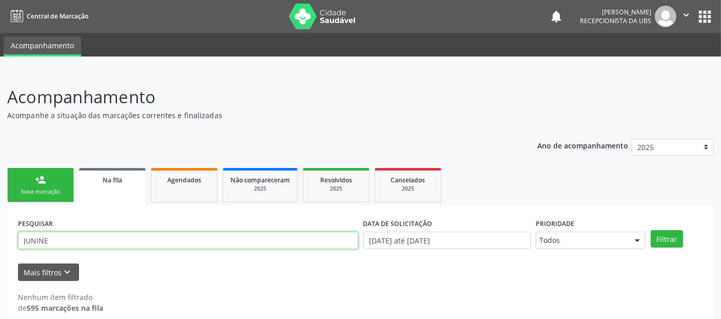
type input "JUNINE"
click at [651, 230] on button "Filtrar" at bounding box center [667, 238] width 32 height 17
